Goal: Navigation & Orientation: Go to known website

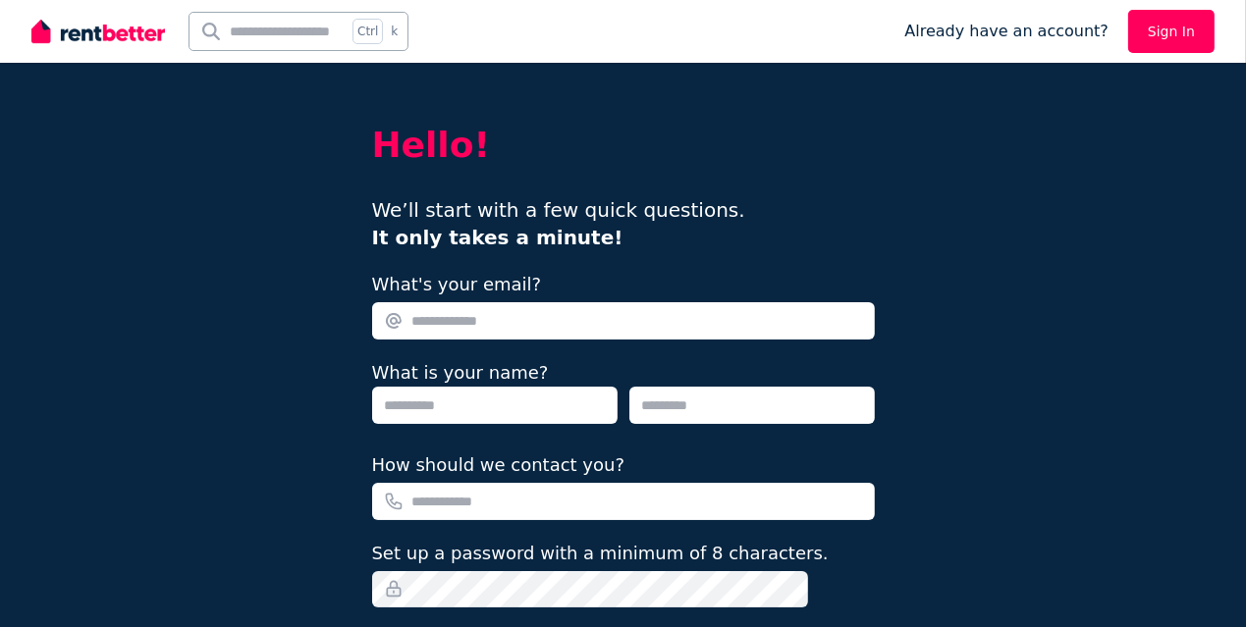
click at [91, 29] on img at bounding box center [98, 31] width 134 height 29
